Goal: Task Accomplishment & Management: Manage account settings

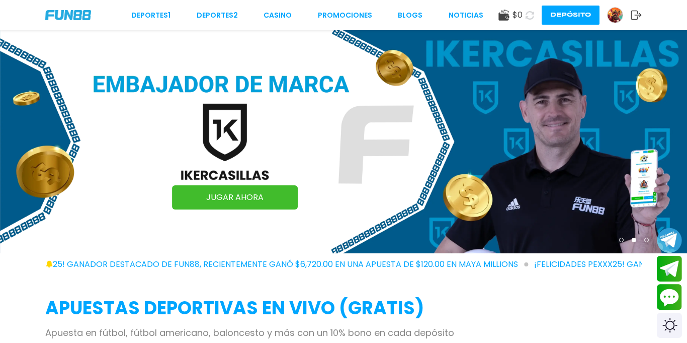
click at [619, 15] on img at bounding box center [615, 15] width 15 height 15
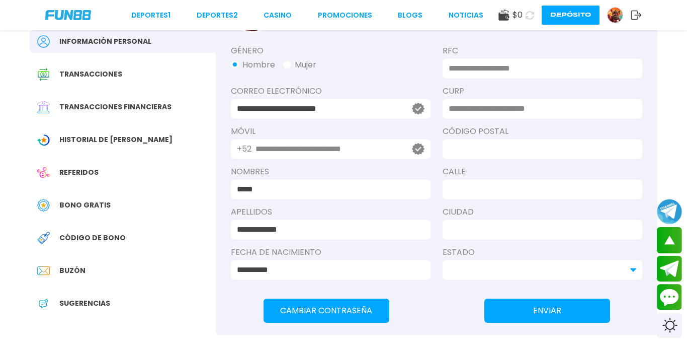
scroll to position [80, 0]
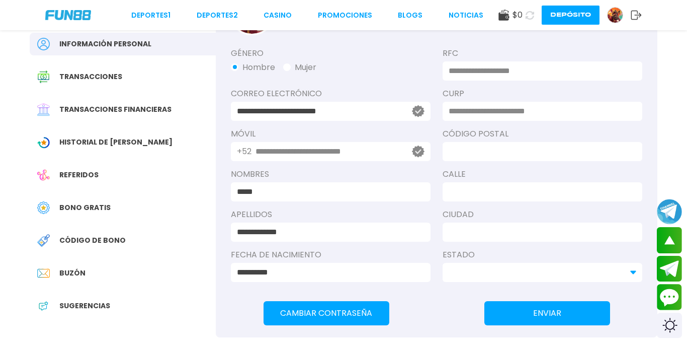
click at [122, 196] on div "Bono Gratis" at bounding box center [123, 207] width 186 height 23
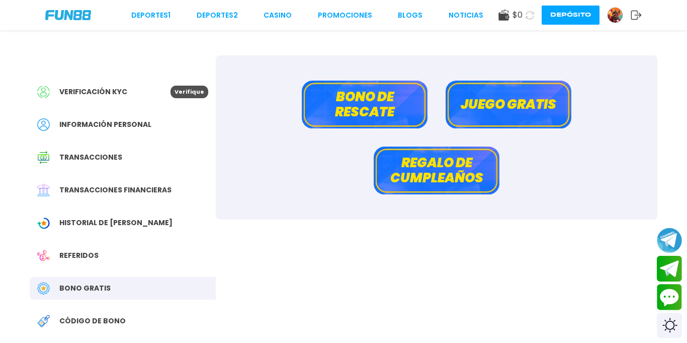
click at [131, 222] on span "Historial de [PERSON_NAME]" at bounding box center [115, 222] width 113 height 11
